Goal: Information Seeking & Learning: Find specific fact

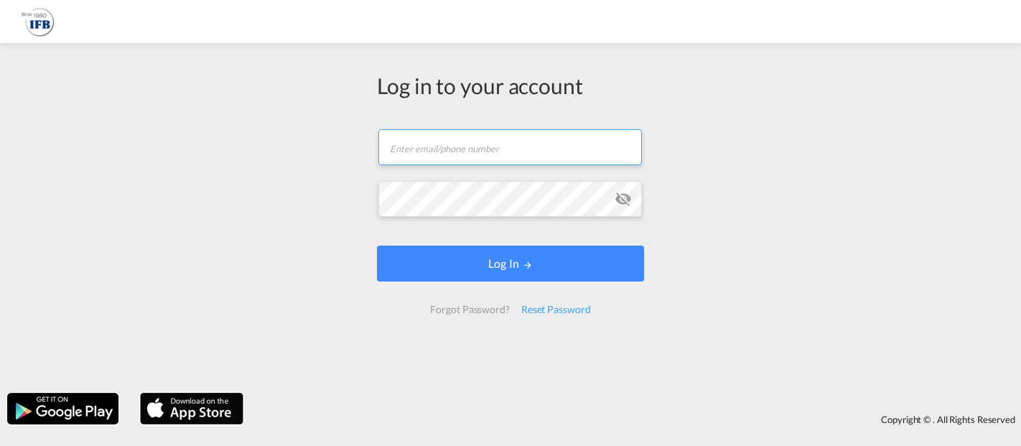
type input "agata.wojczynska@ifb-poland.pl"
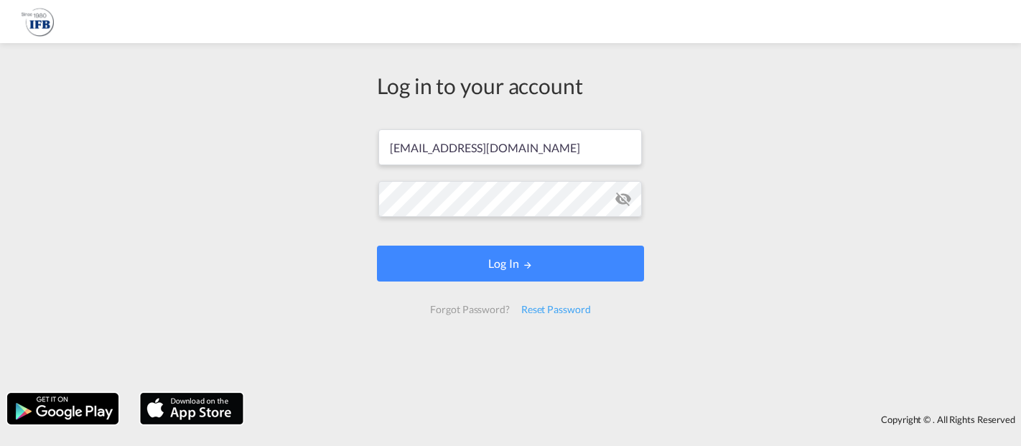
click at [505, 266] on div "Log in to your account agata.wojczynska@ifb-poland.pl Email field is required P…" at bounding box center [510, 199] width 289 height 298
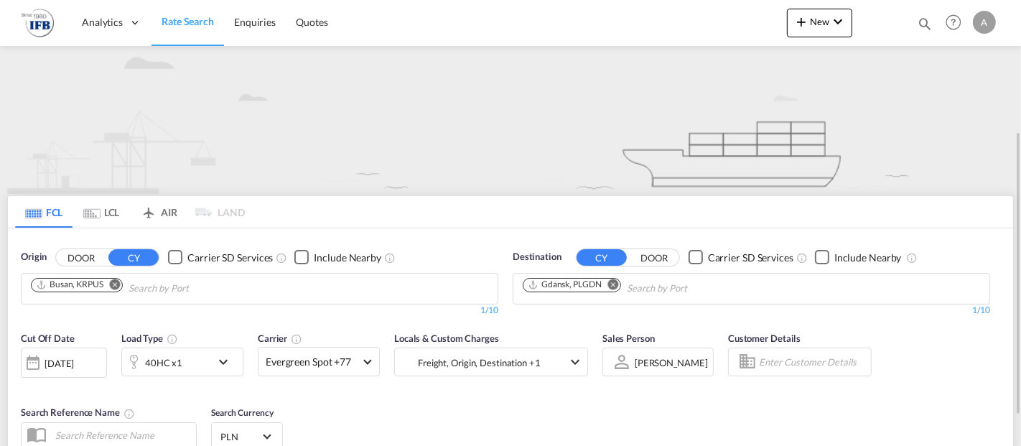
scroll to position [159, 0]
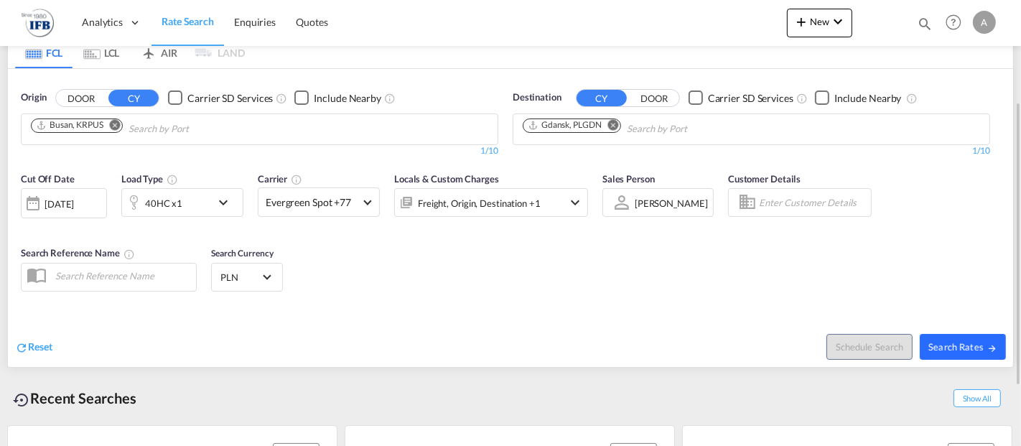
click at [975, 345] on span "Search Rates" at bounding box center [963, 346] width 69 height 11
type input "KRPUS to PLGDN / 20 Aug 2025"
